Goal: Task Accomplishment & Management: Use online tool/utility

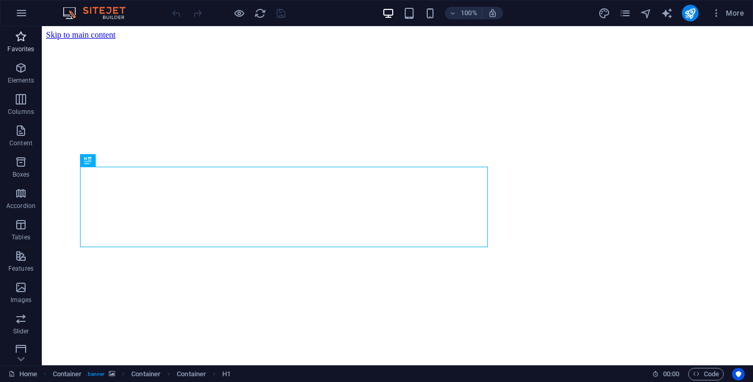
click at [17, 45] on p "Favorites" at bounding box center [20, 49] width 27 height 8
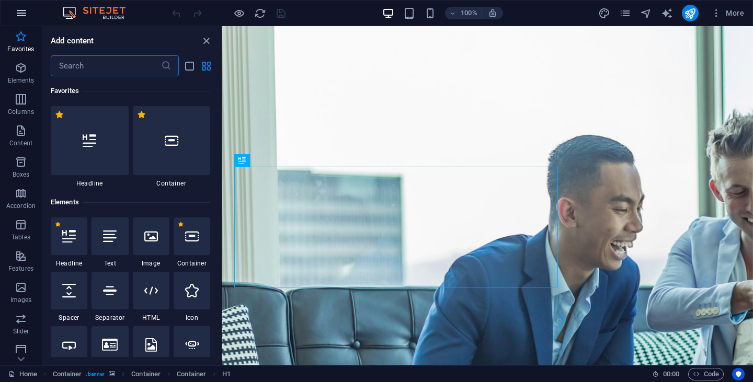
click at [22, 13] on icon "button" at bounding box center [21, 13] width 13 height 13
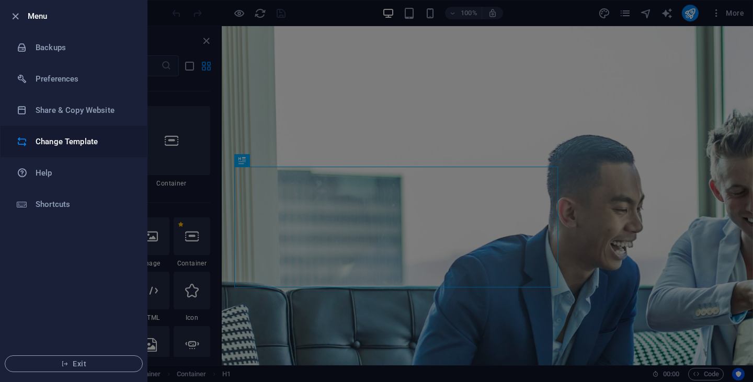
click at [62, 142] on h6 "Change Template" at bounding box center [84, 142] width 97 height 13
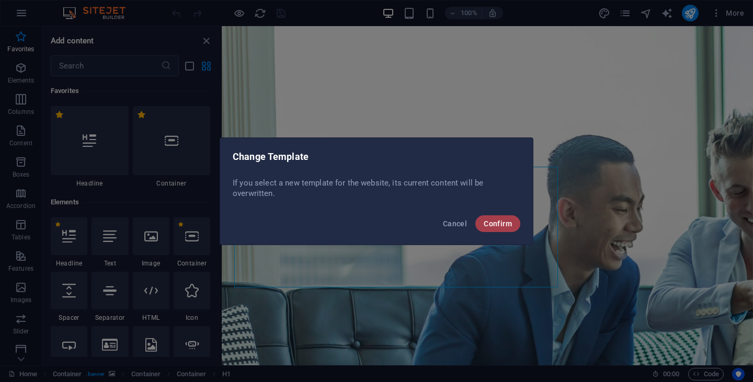
click at [497, 226] on span "Confirm" at bounding box center [498, 224] width 28 height 8
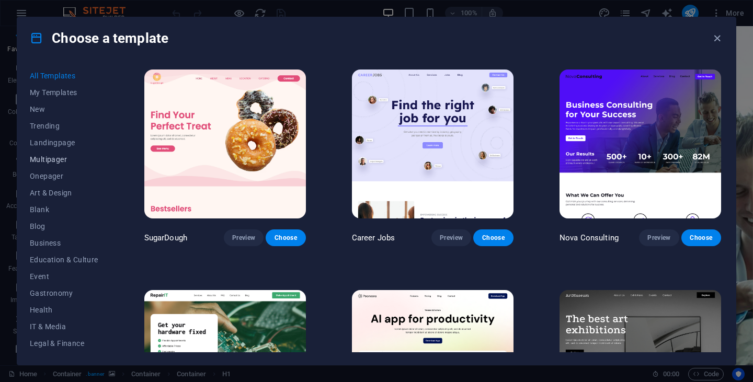
click at [66, 161] on span "Multipager" at bounding box center [64, 159] width 69 height 8
click at [47, 108] on span "New" at bounding box center [64, 109] width 69 height 8
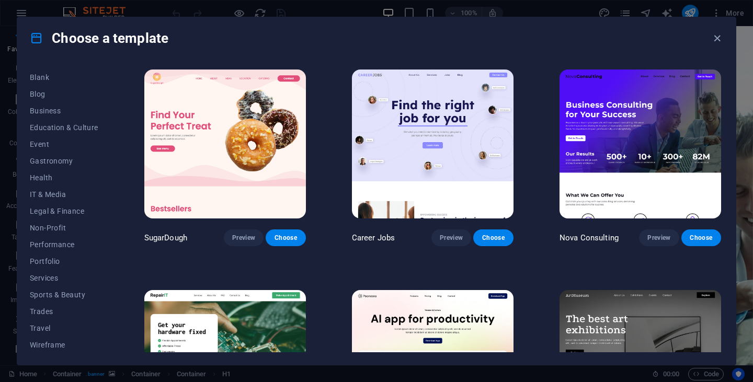
scroll to position [133, 0]
click at [55, 277] on span "Services" at bounding box center [64, 277] width 69 height 8
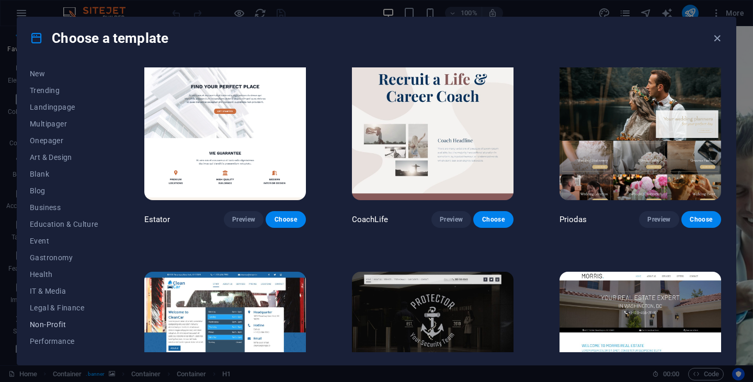
scroll to position [0, 0]
click at [49, 139] on span "Landingpage" at bounding box center [64, 143] width 69 height 8
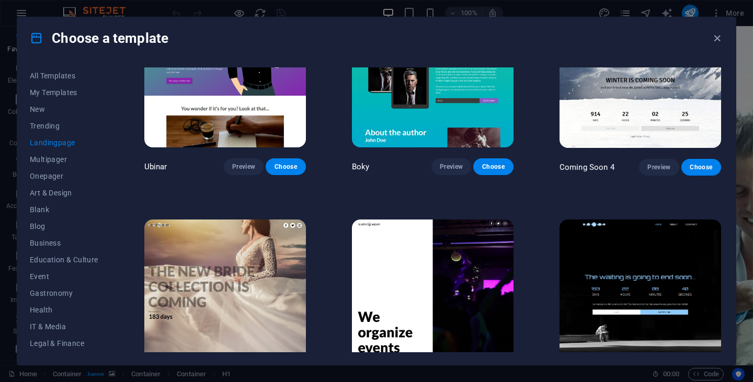
scroll to position [1646, 0]
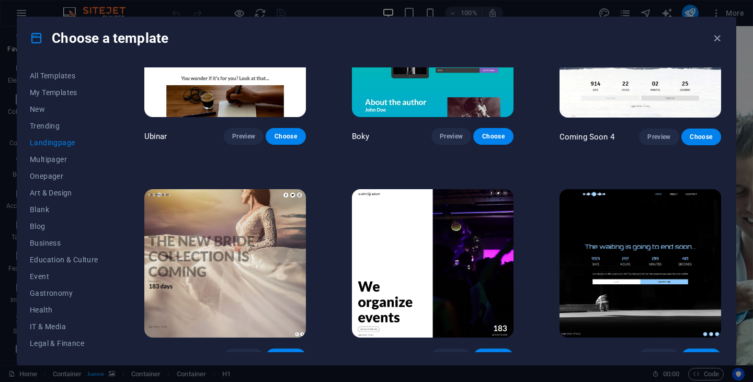
click at [600, 279] on img at bounding box center [641, 263] width 162 height 149
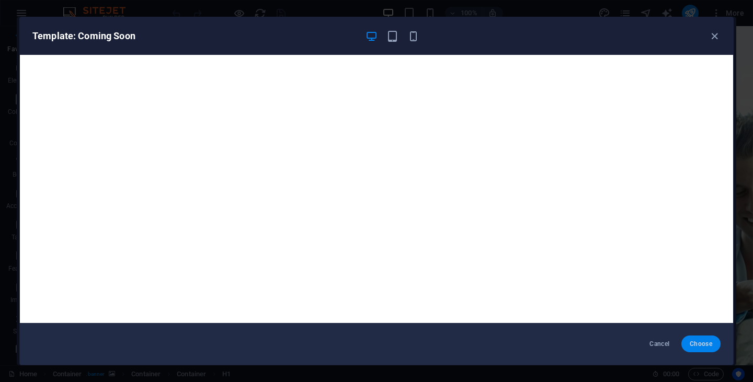
click at [704, 341] on span "Choose" at bounding box center [701, 344] width 22 height 8
